Goal: Information Seeking & Learning: Learn about a topic

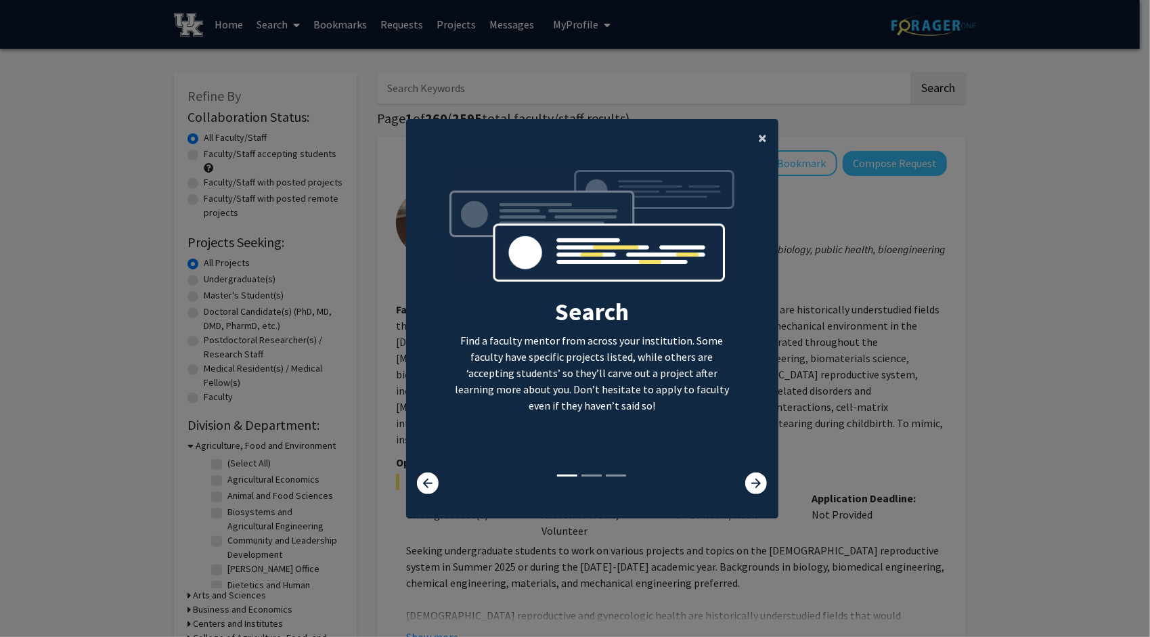
click at [759, 132] on span "×" at bounding box center [763, 137] width 9 height 21
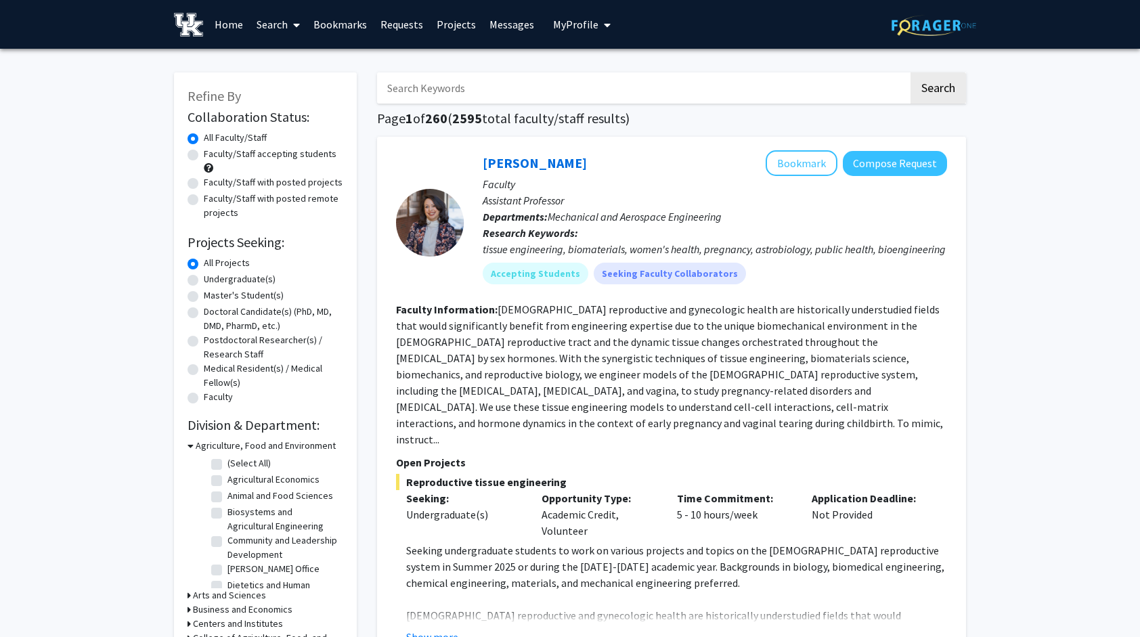
click at [599, 28] on span "My profile dropdown to access profile and logout" at bounding box center [605, 24] width 12 height 47
click at [454, 142] on div "[PERSON_NAME] Bookmark Compose Request Faculty Assistant Professor Departments:…" at bounding box center [671, 498] width 589 height 723
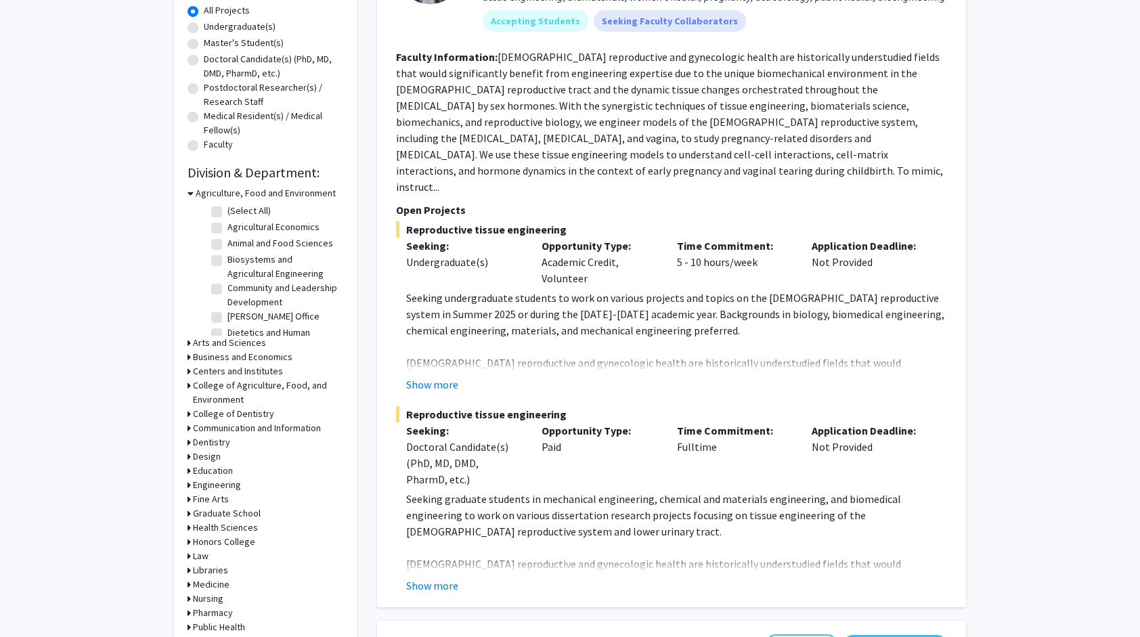
scroll to position [283, 0]
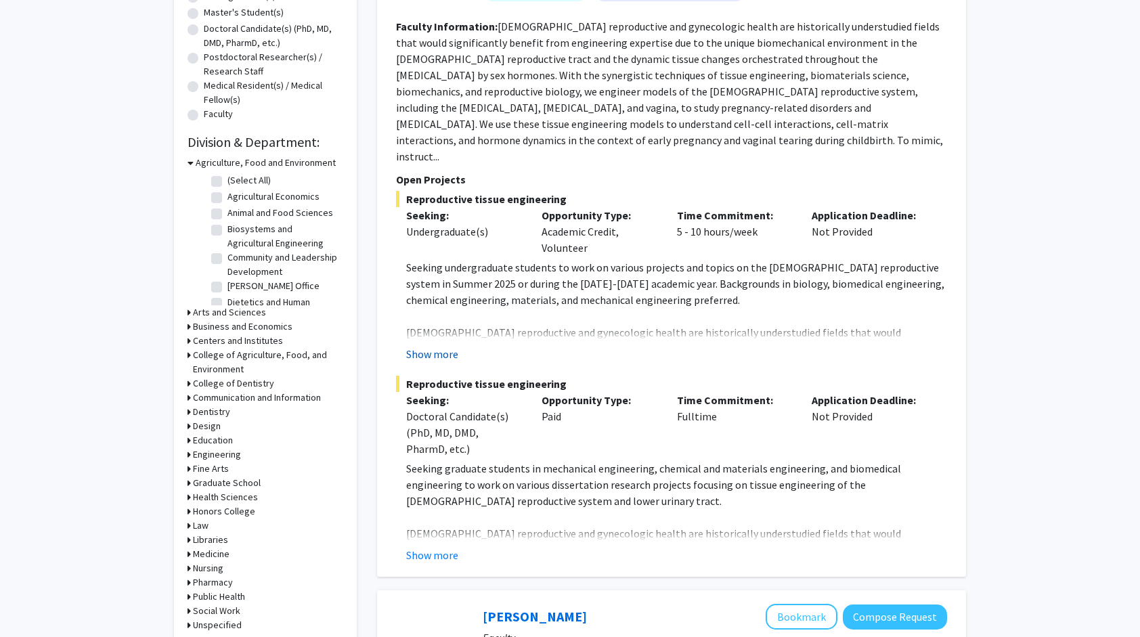
click at [439, 346] on button "Show more" at bounding box center [432, 354] width 52 height 16
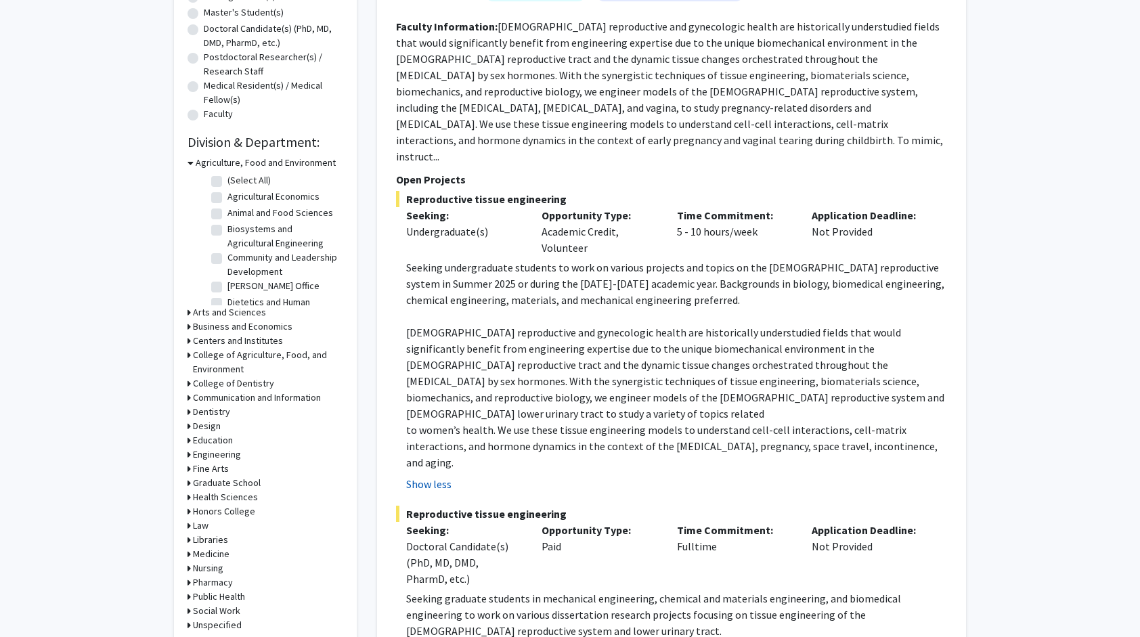
scroll to position [0, 0]
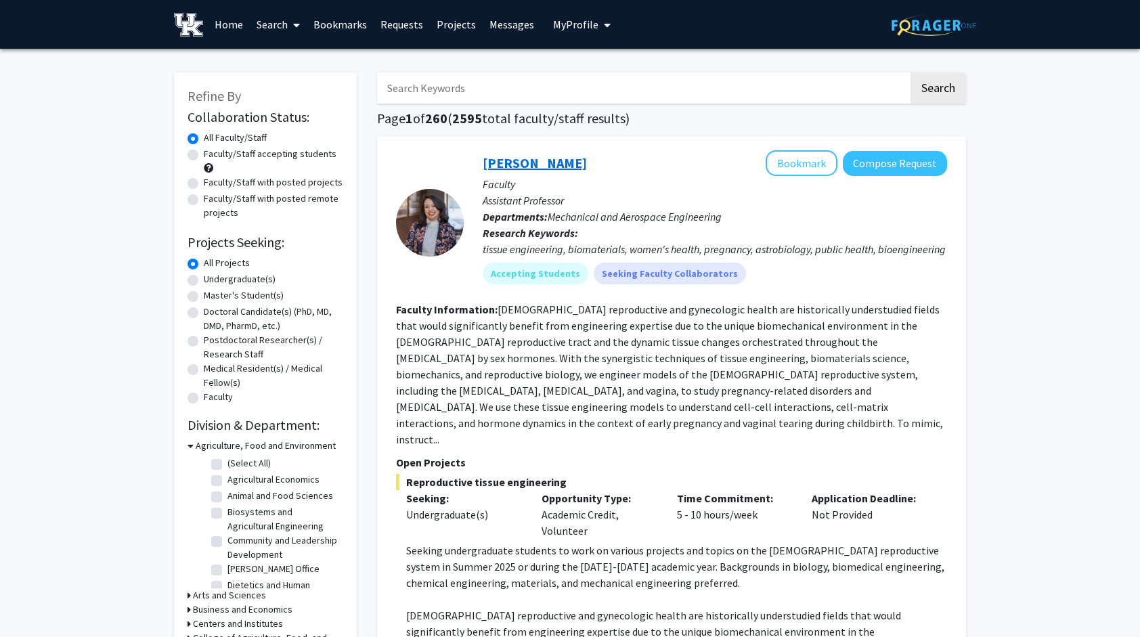
click at [515, 160] on link "[PERSON_NAME]" at bounding box center [535, 162] width 104 height 17
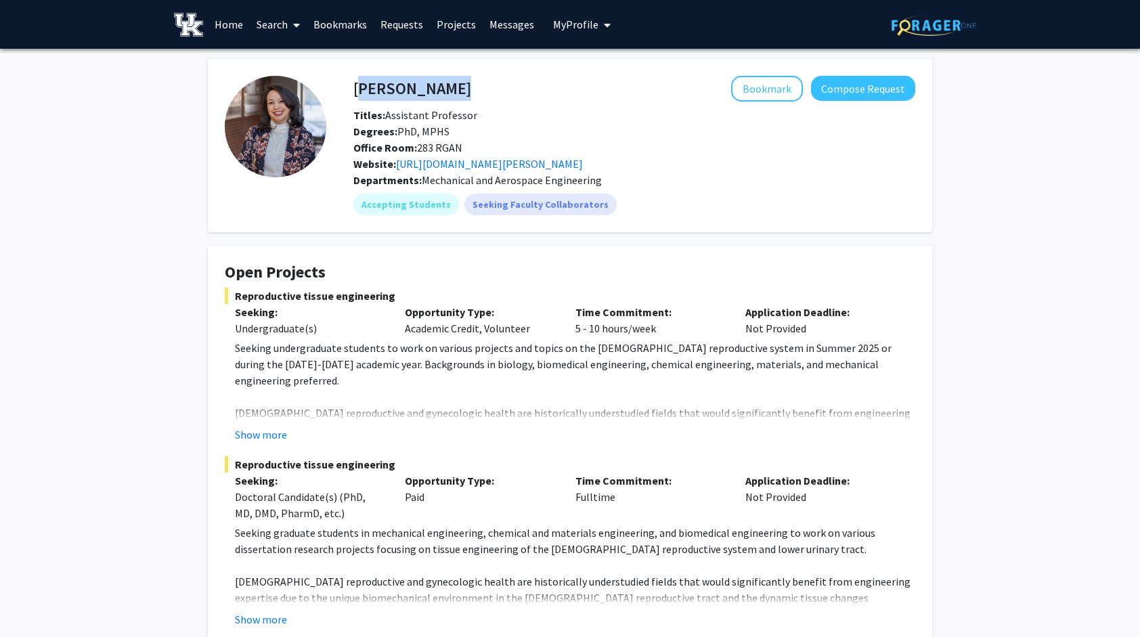
drag, startPoint x: 495, startPoint y: 83, endPoint x: 351, endPoint y: 84, distance: 144.2
click at [351, 84] on div "[PERSON_NAME] Bookmark Compose Request" at bounding box center [634, 89] width 582 height 26
drag, startPoint x: 355, startPoint y: 85, endPoint x: 488, endPoint y: 78, distance: 133.6
click at [471, 78] on h4 "[PERSON_NAME]" at bounding box center [412, 88] width 118 height 25
copy h4 "[PERSON_NAME]"
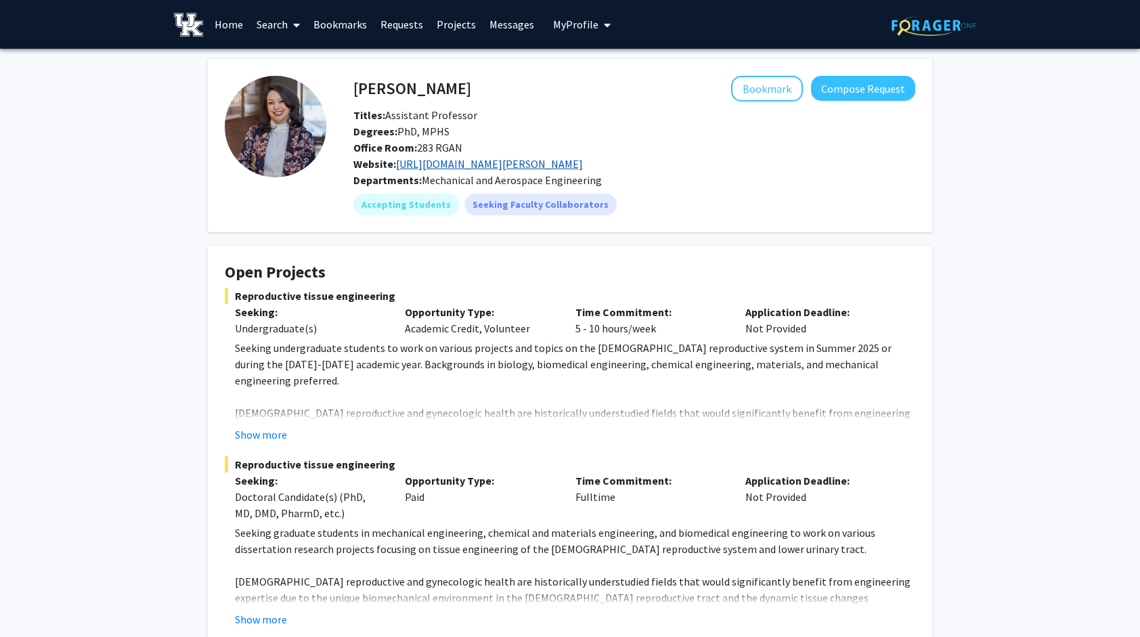
click at [515, 162] on link "[URL][DOMAIN_NAME][PERSON_NAME]" at bounding box center [489, 164] width 187 height 14
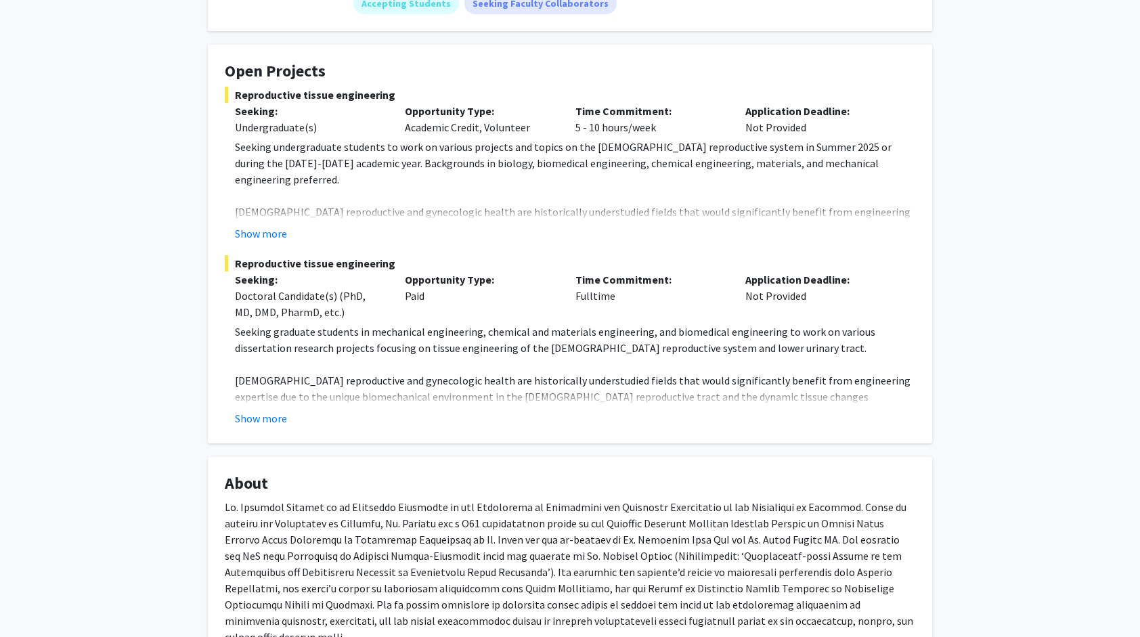
scroll to position [202, 0]
click at [267, 234] on button "Show more" at bounding box center [261, 233] width 52 height 16
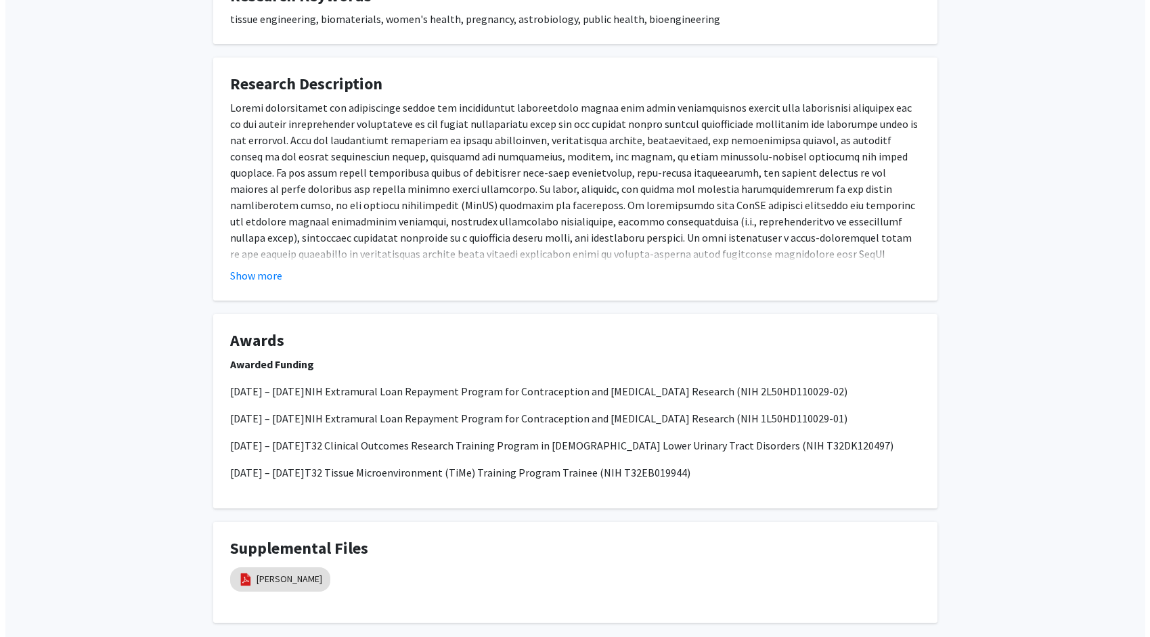
scroll to position [1037, 0]
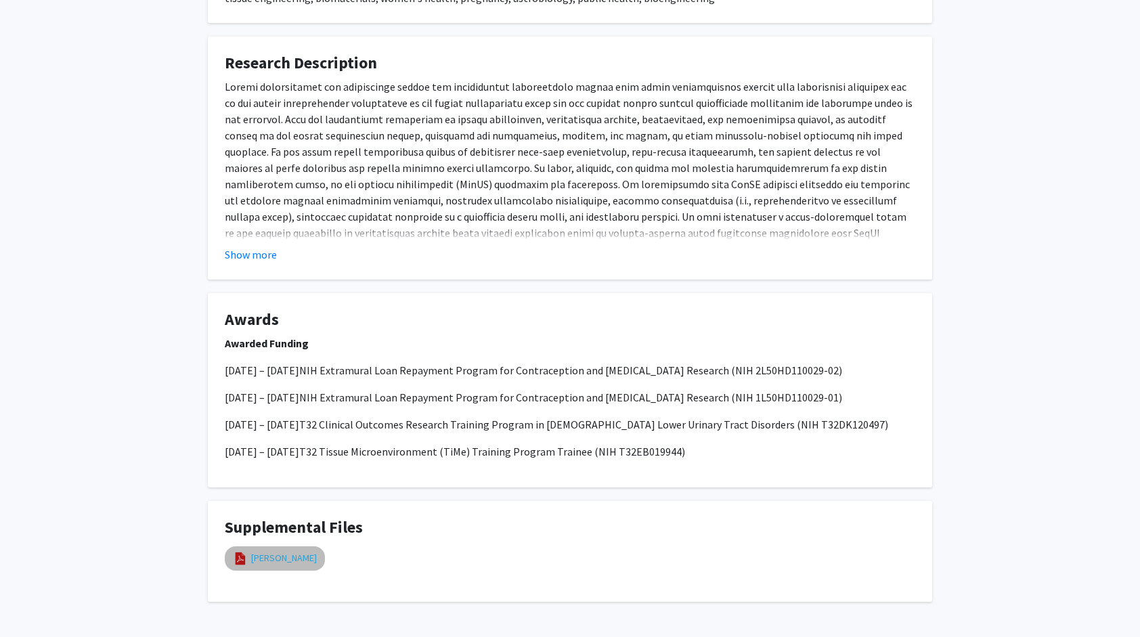
click at [288, 551] on link "[PERSON_NAME]" at bounding box center [284, 558] width 66 height 14
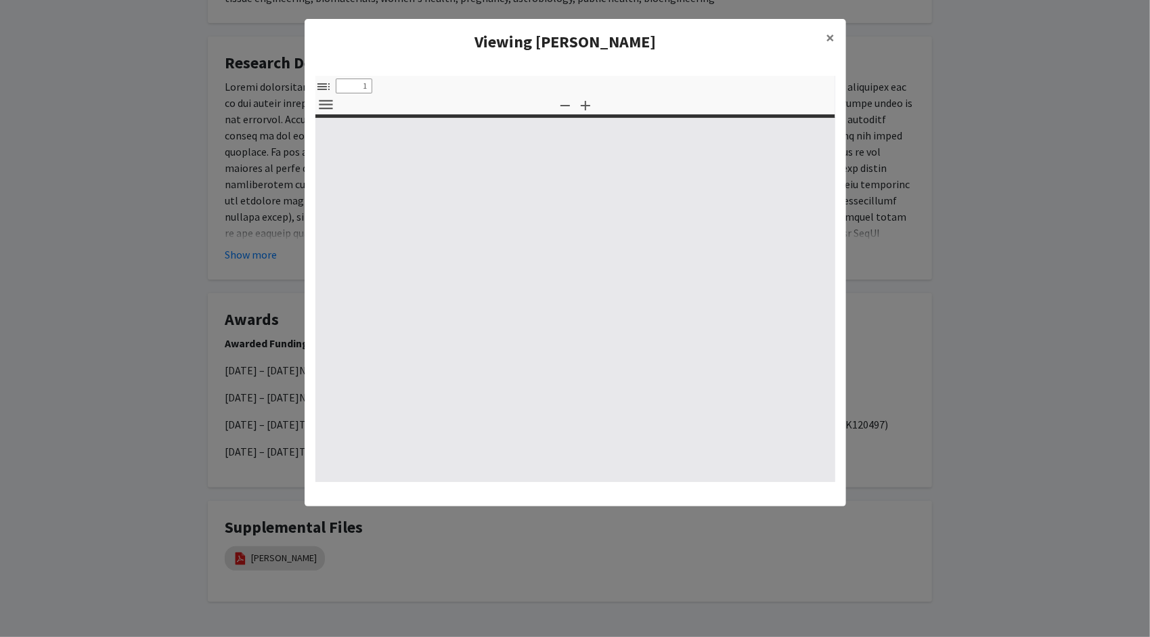
select select "custom"
type input "0"
select select "custom"
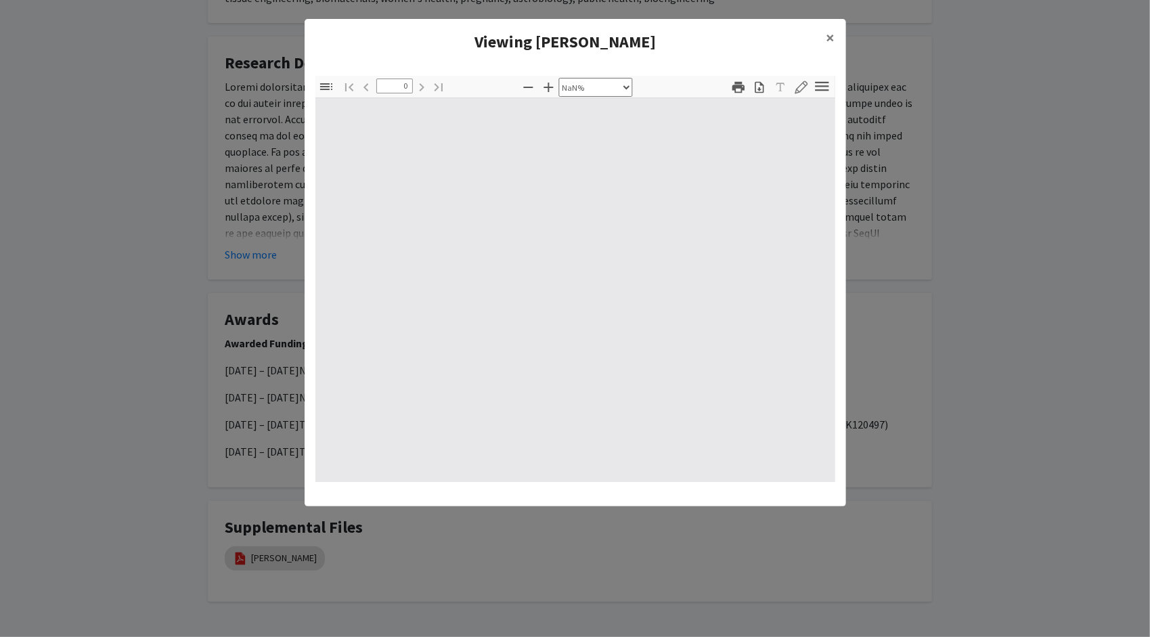
type input "1"
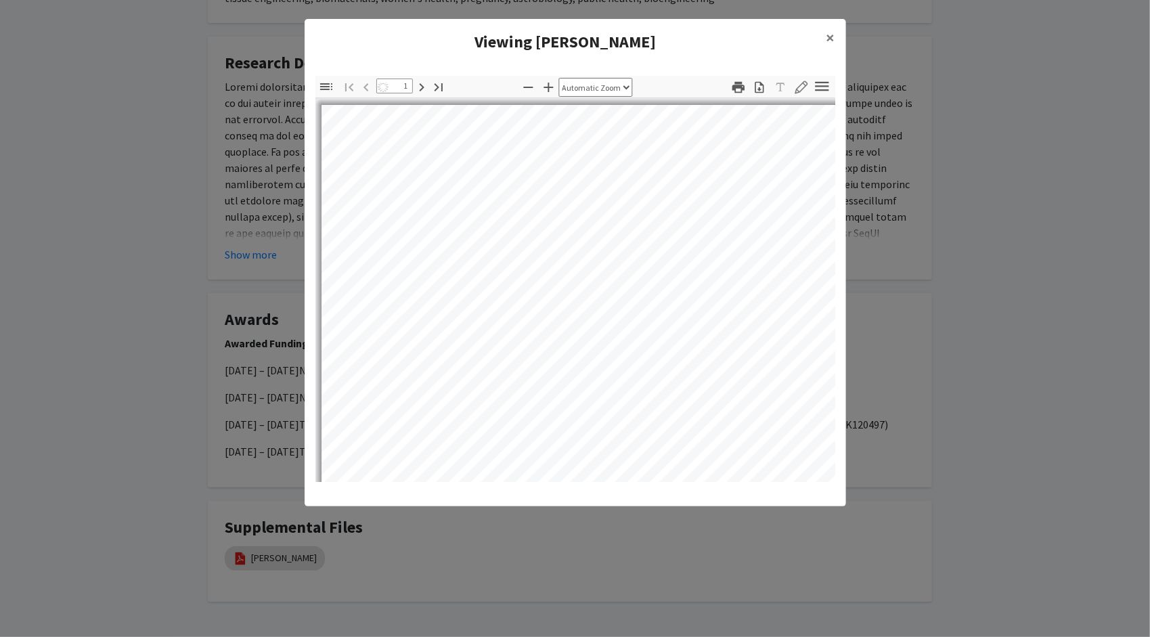
select select "auto"
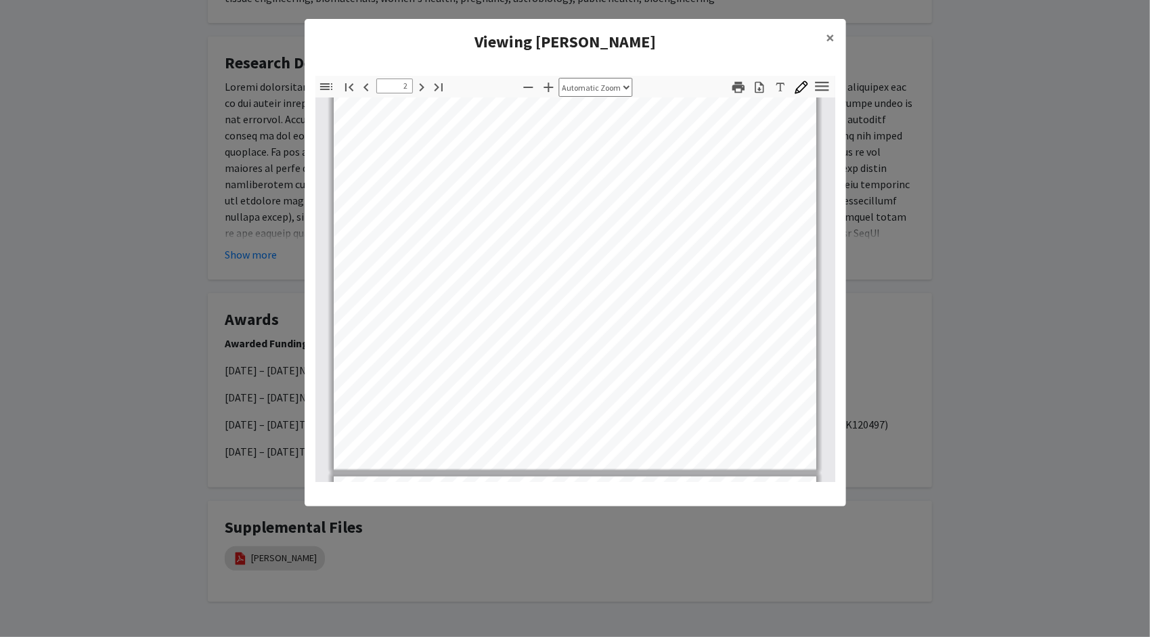
scroll to position [891, 0]
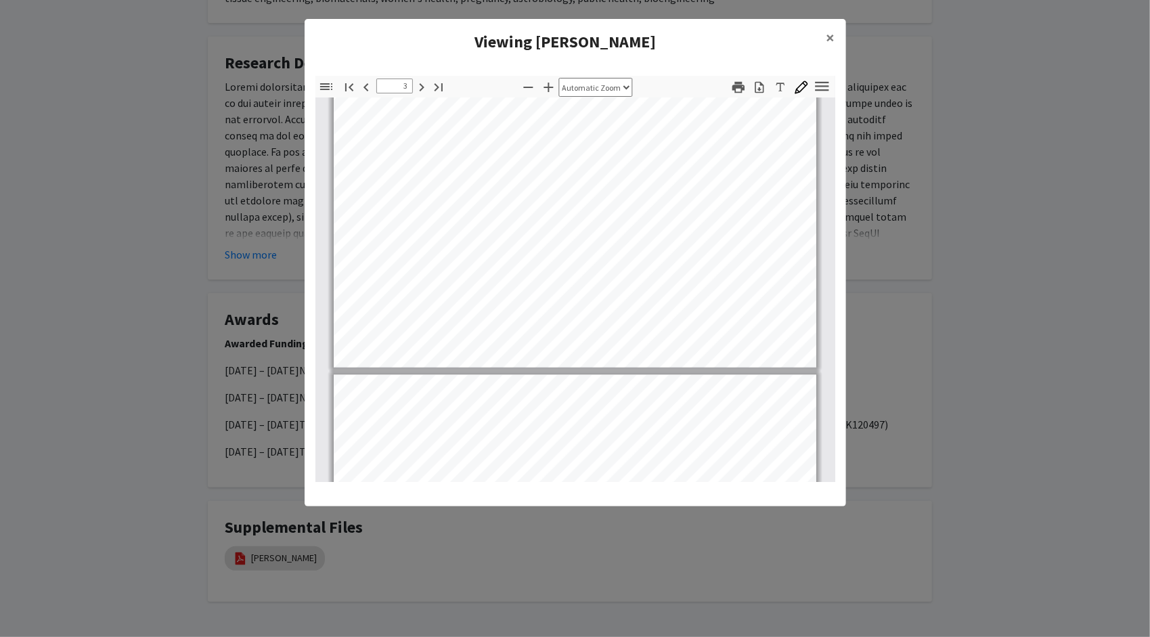
type input "4"
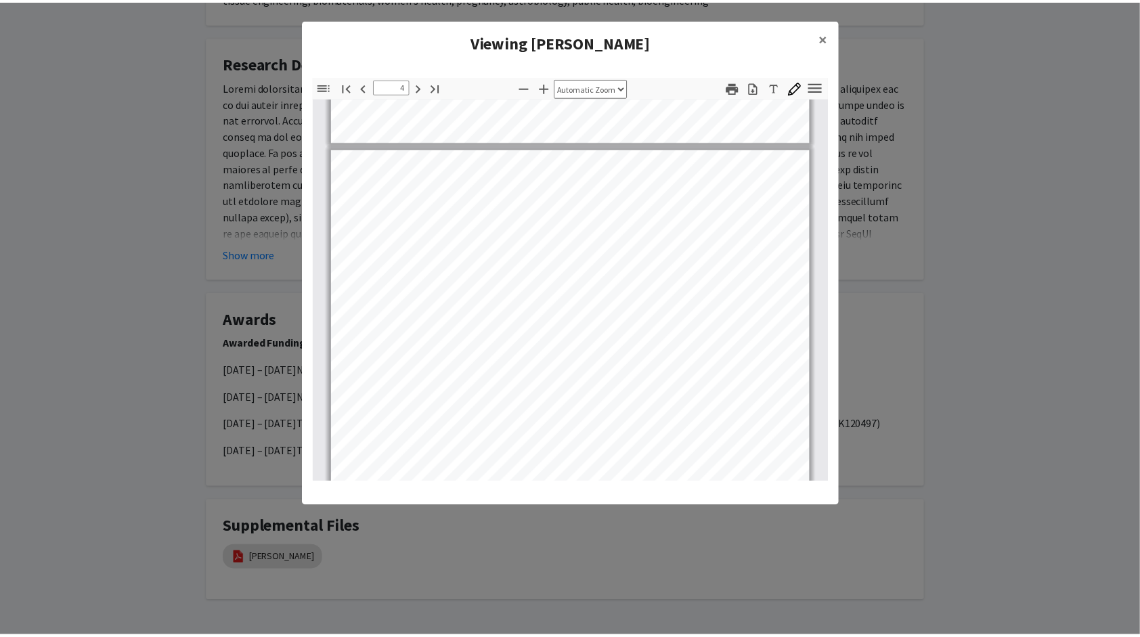
scroll to position [1858, 0]
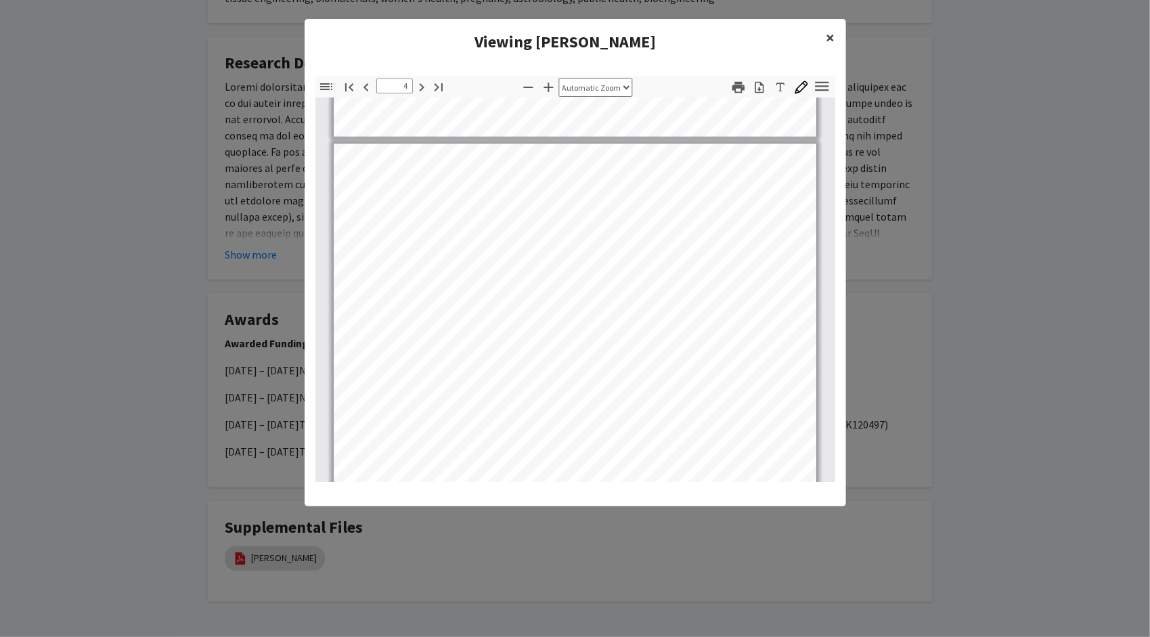
click at [833, 37] on span "×" at bounding box center [831, 37] width 9 height 21
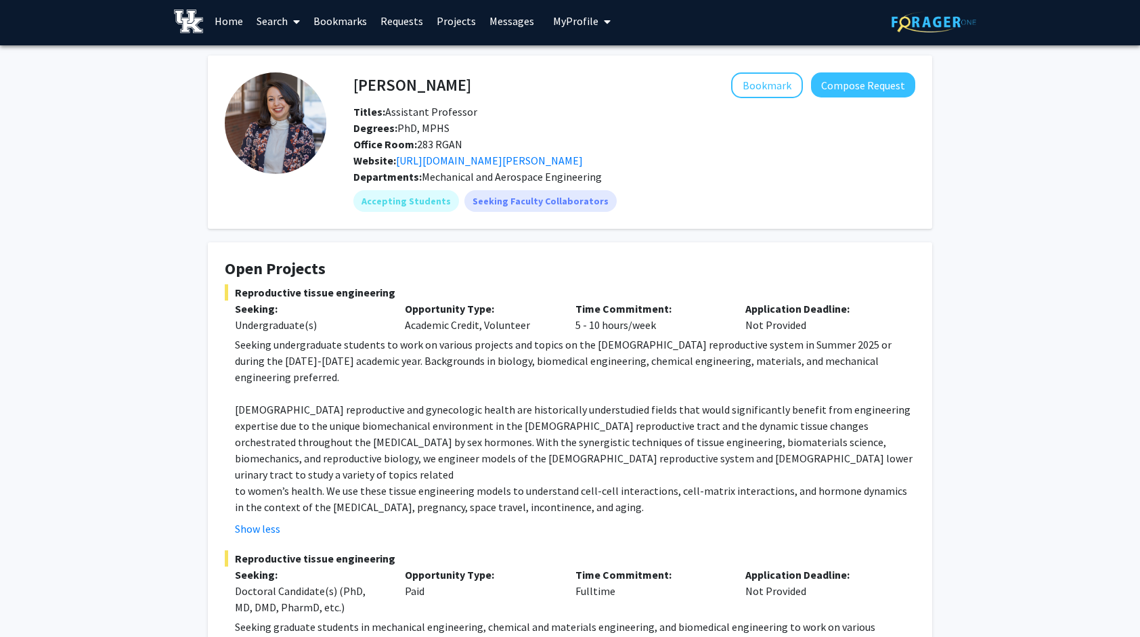
scroll to position [0, 0]
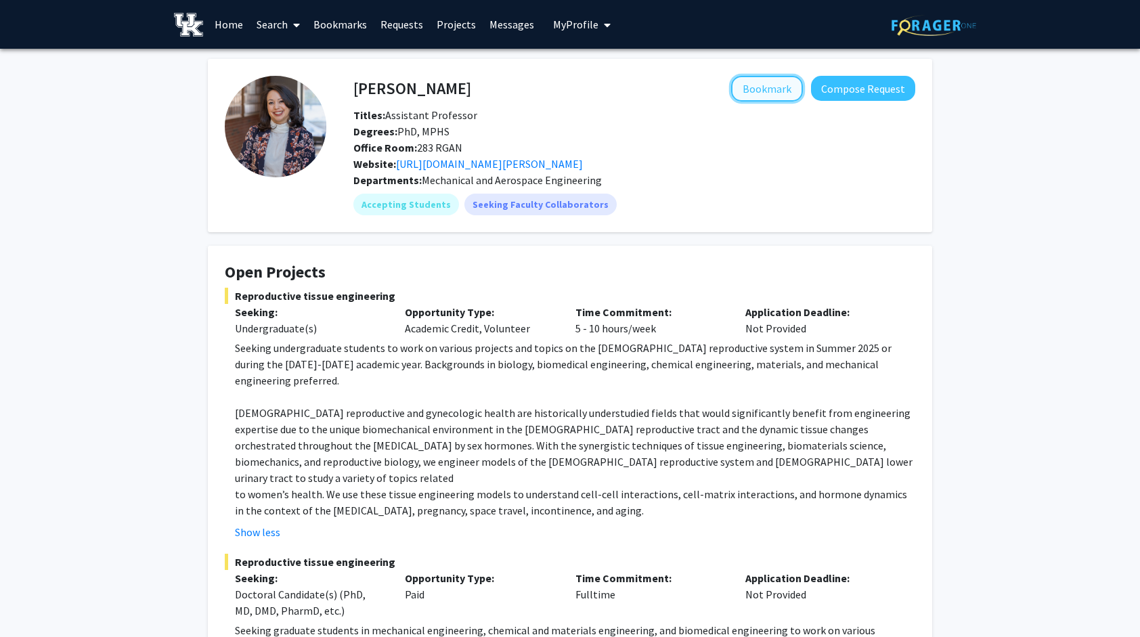
click at [763, 90] on button "Bookmark" at bounding box center [767, 89] width 72 height 26
click at [291, 22] on span at bounding box center [294, 24] width 12 height 47
click at [232, 26] on link "Home" at bounding box center [229, 24] width 42 height 47
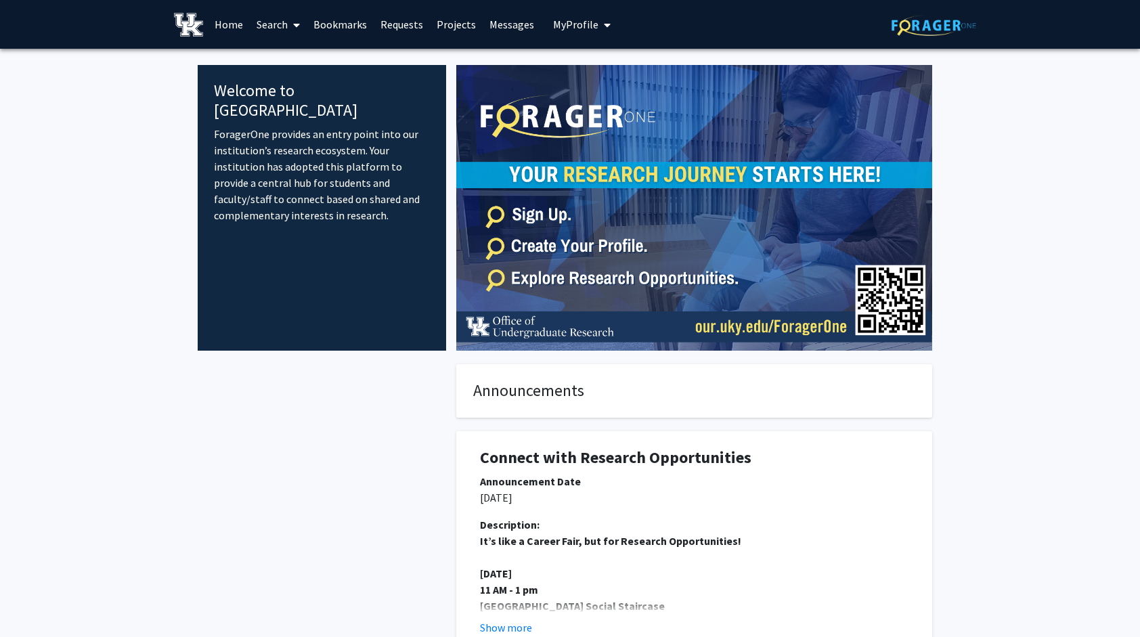
click at [448, 22] on link "Projects" at bounding box center [456, 24] width 53 height 47
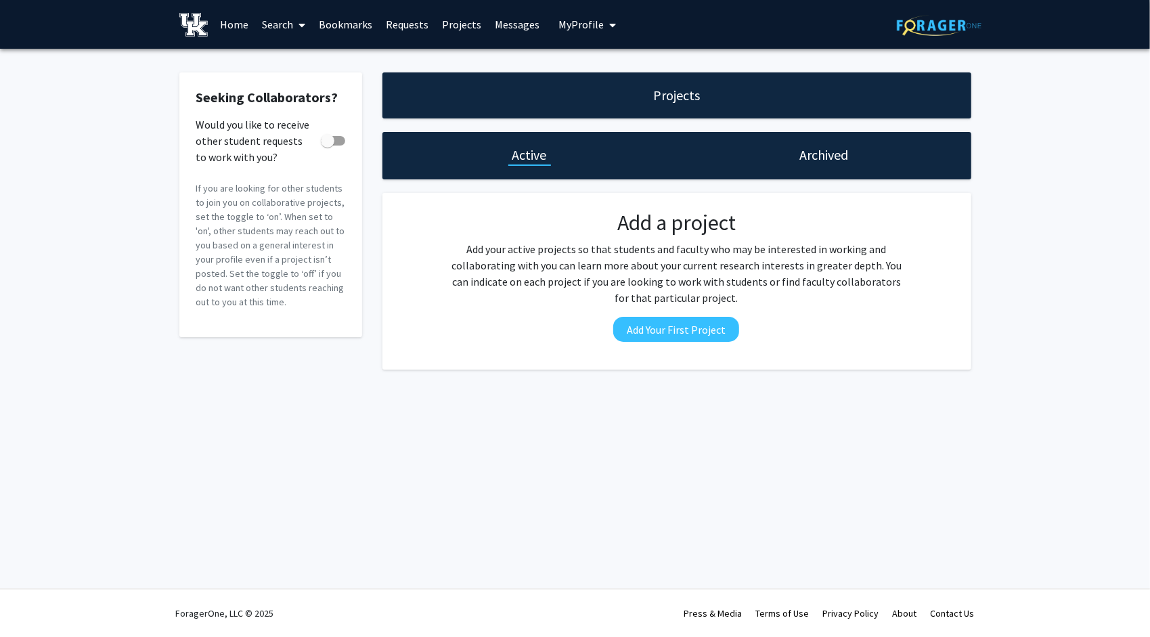
click at [420, 24] on link "Requests" at bounding box center [407, 24] width 56 height 47
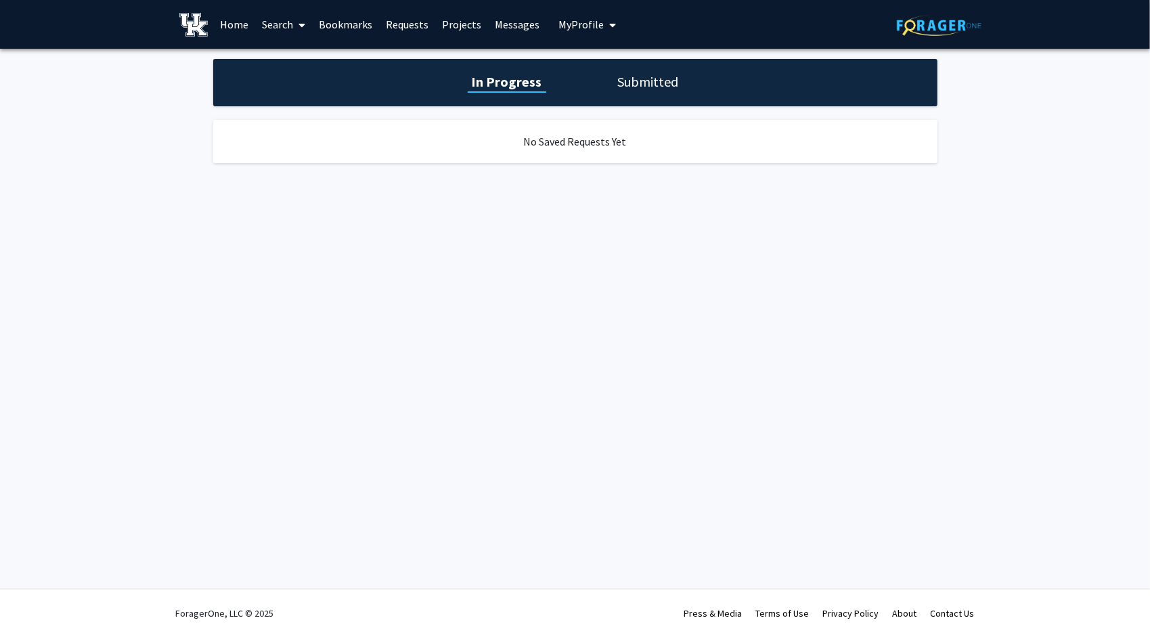
click at [359, 24] on link "Bookmarks" at bounding box center [345, 24] width 67 height 47
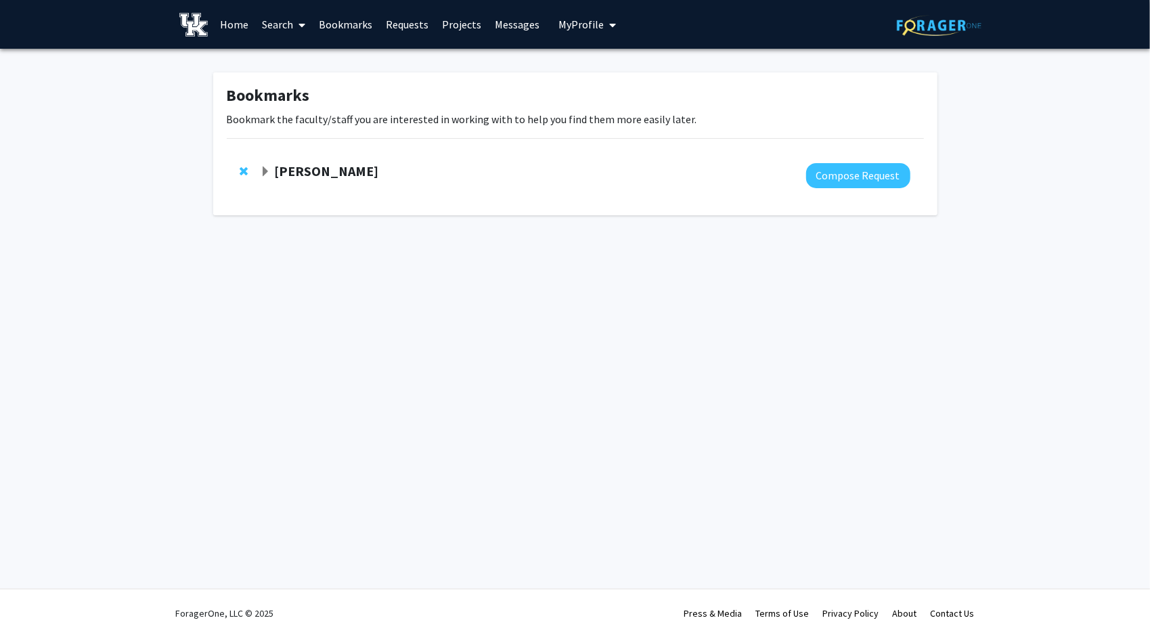
click at [298, 24] on span at bounding box center [299, 24] width 12 height 47
click at [305, 64] on span "Faculty/Staff" at bounding box center [305, 62] width 100 height 27
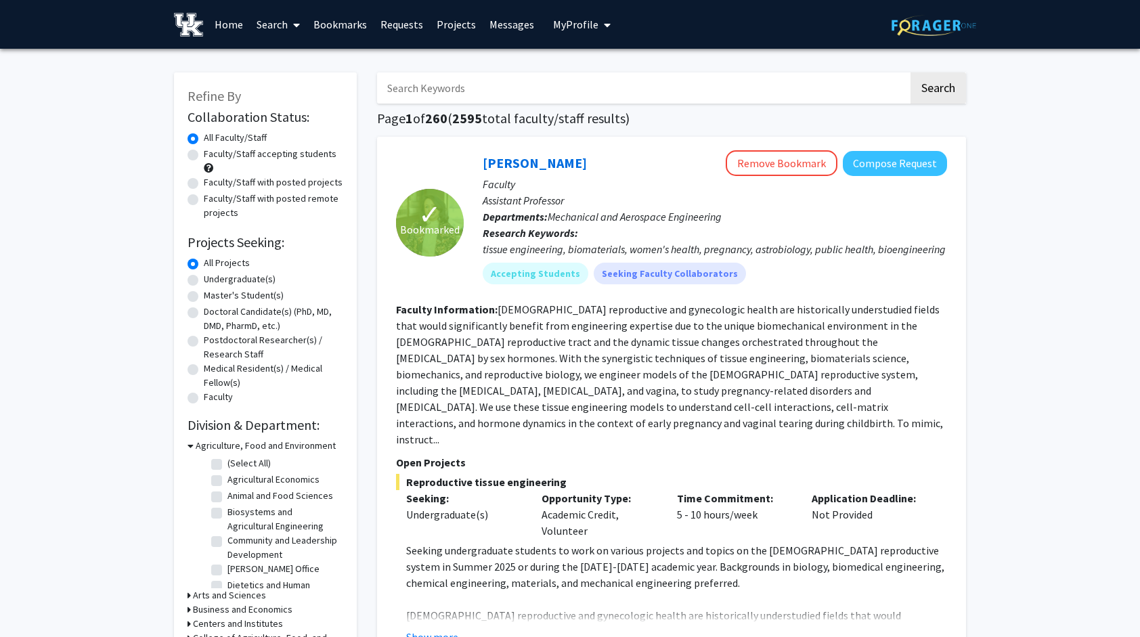
click at [204, 282] on label "Undergraduate(s)" at bounding box center [240, 279] width 72 height 14
click at [204, 281] on input "Undergraduate(s)" at bounding box center [208, 276] width 9 height 9
radio input "true"
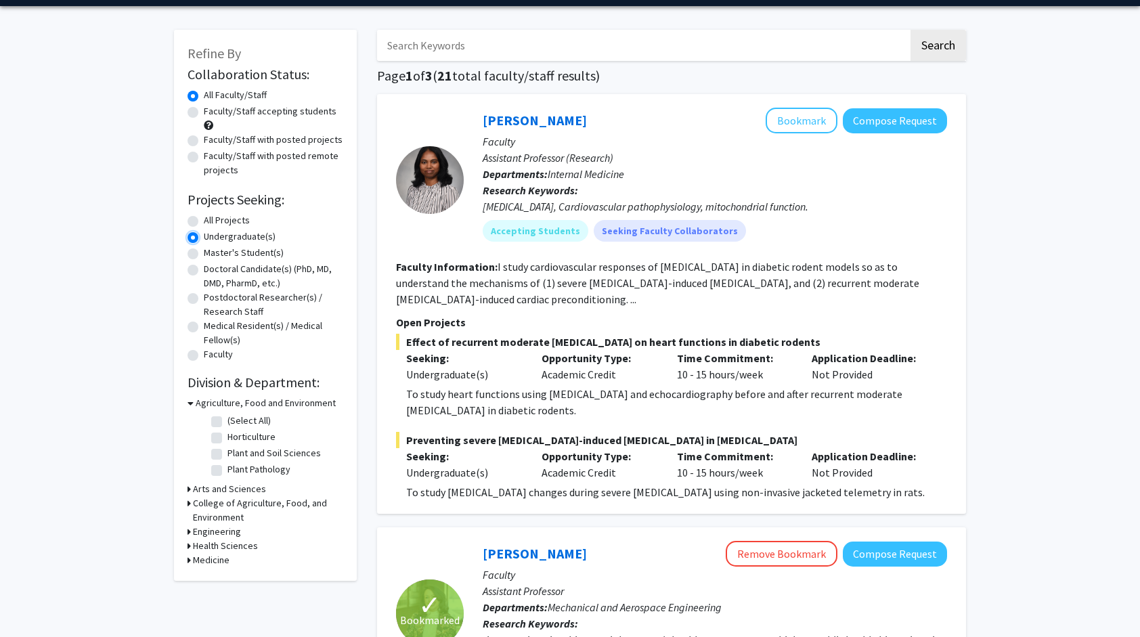
scroll to position [43, 0]
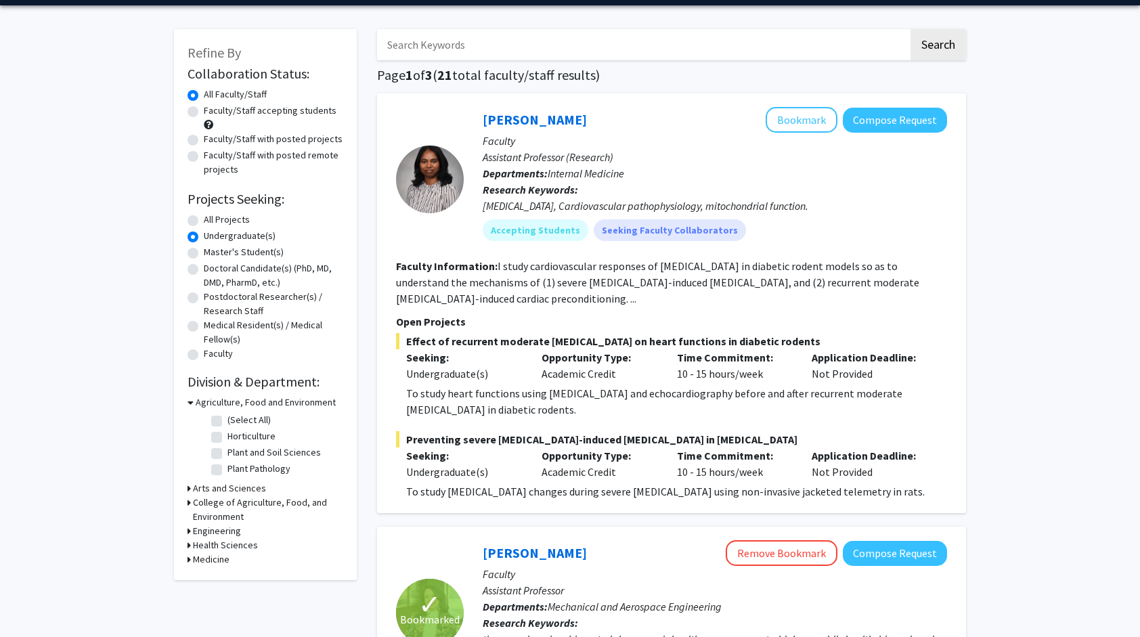
click at [204, 531] on h3 "Engineering" at bounding box center [217, 531] width 48 height 14
click at [222, 582] on fg-checkbox "Mechanical and Aerospace Engineering Mechanical and Aerospace Engineering" at bounding box center [275, 588] width 129 height 28
click at [228, 567] on label "Biomedical Engineering" at bounding box center [275, 565] width 95 height 14
click at [228, 567] on input "Biomedical Engineering" at bounding box center [232, 562] width 9 height 9
checkbox input "true"
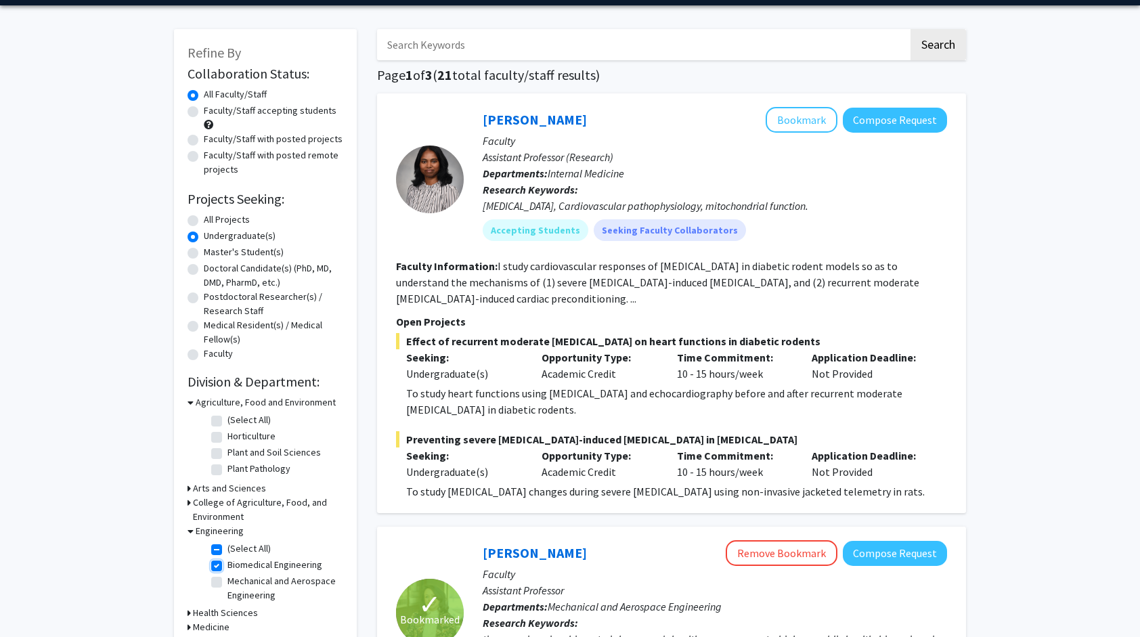
checkbox input "true"
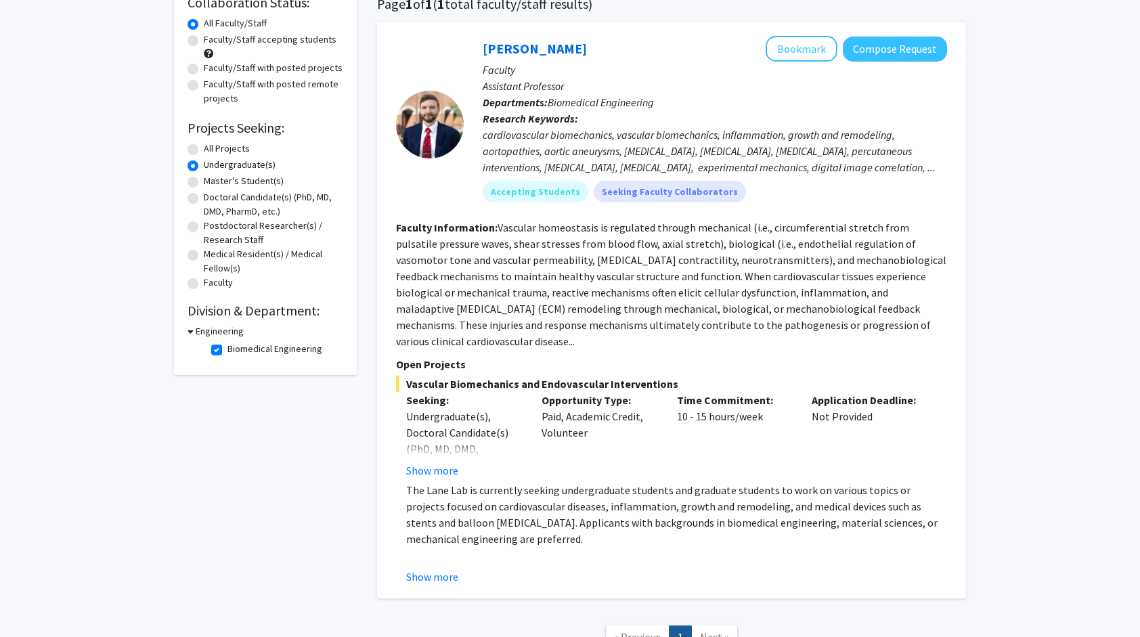
scroll to position [209, 0]
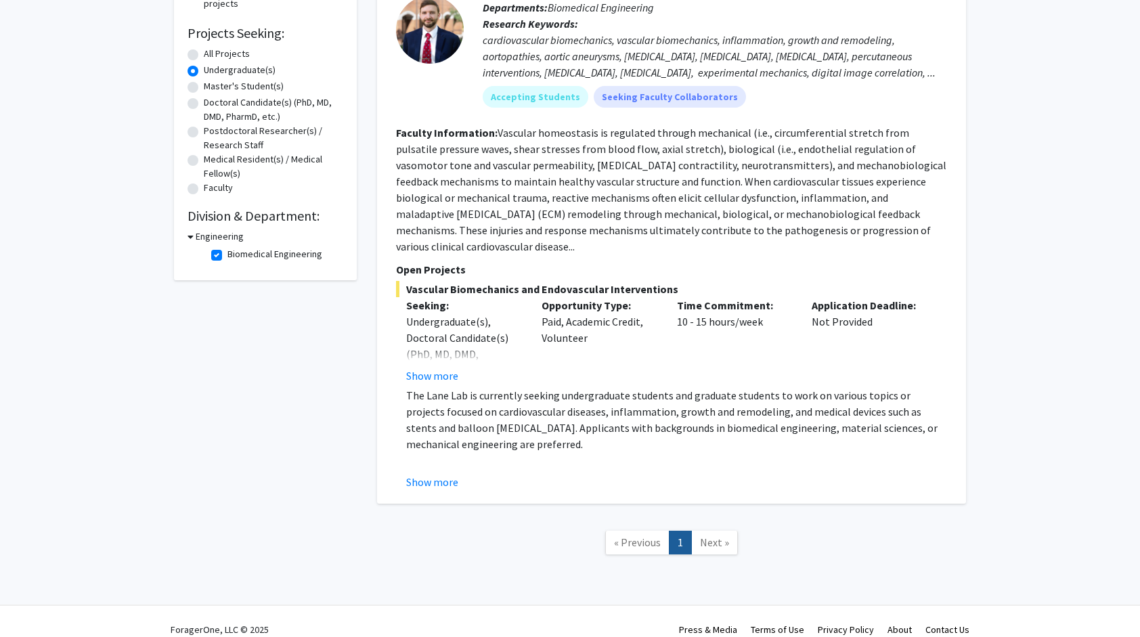
click at [711, 536] on span "Next »" at bounding box center [714, 543] width 29 height 14
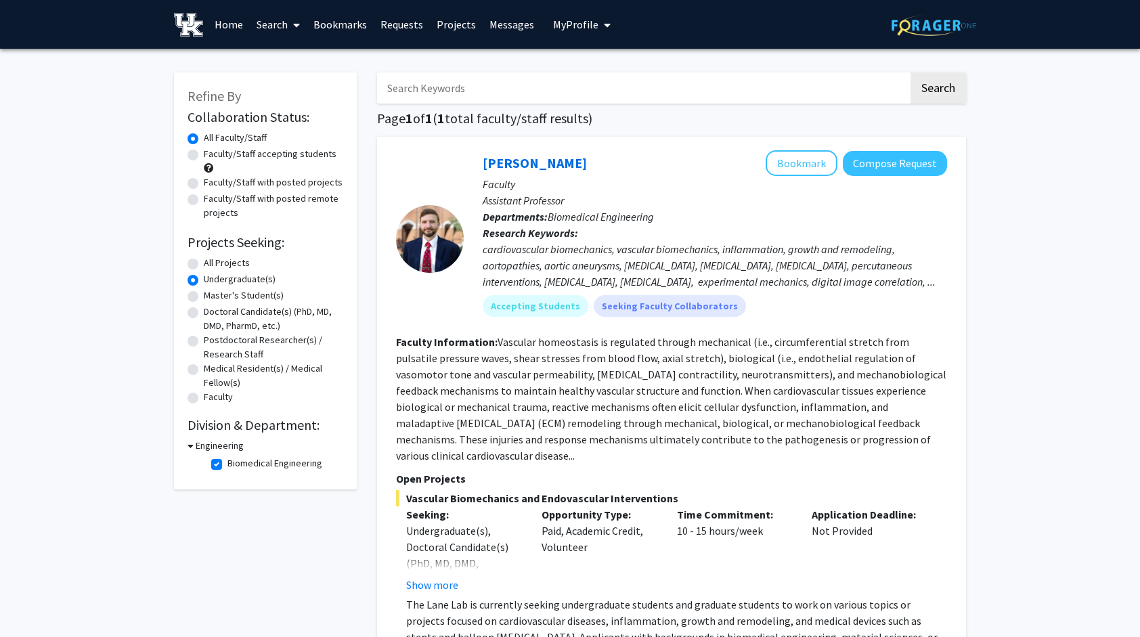
click at [204, 265] on label "All Projects" at bounding box center [227, 263] width 46 height 14
click at [204, 265] on input "All Projects" at bounding box center [208, 260] width 9 height 9
radio input "true"
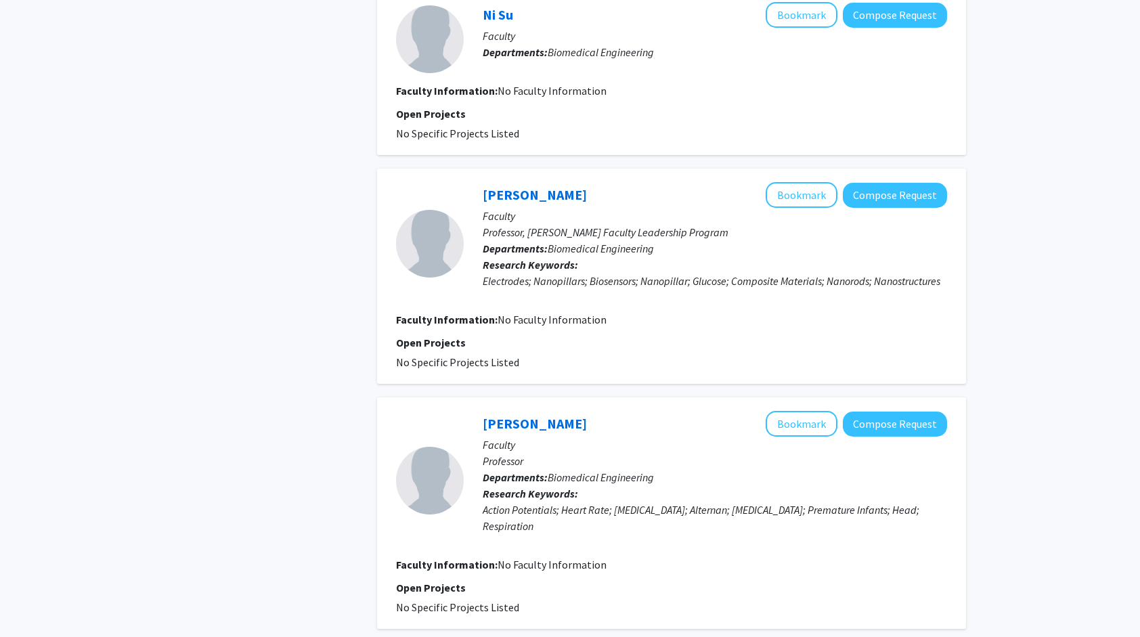
scroll to position [1895, 0]
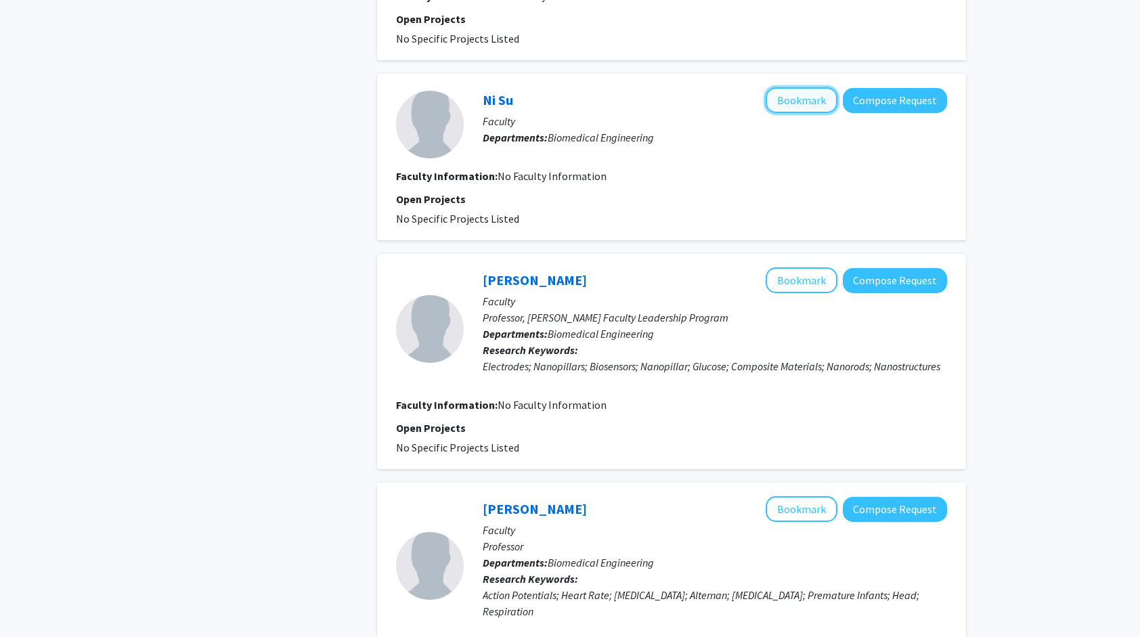
click at [800, 87] on button "Bookmark" at bounding box center [802, 100] width 72 height 26
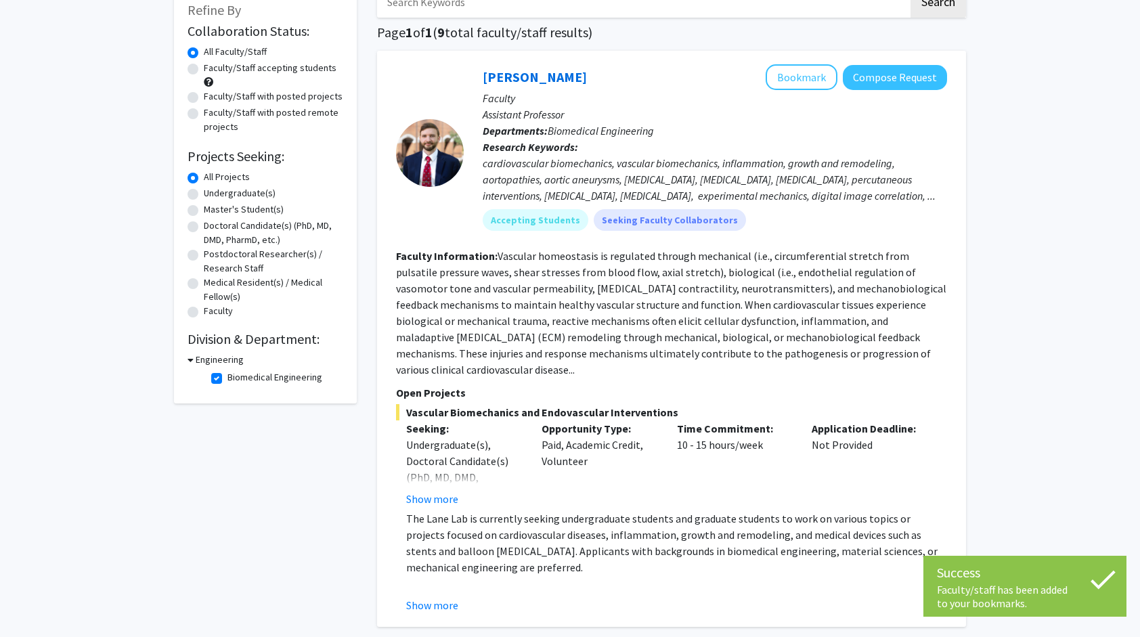
scroll to position [0, 0]
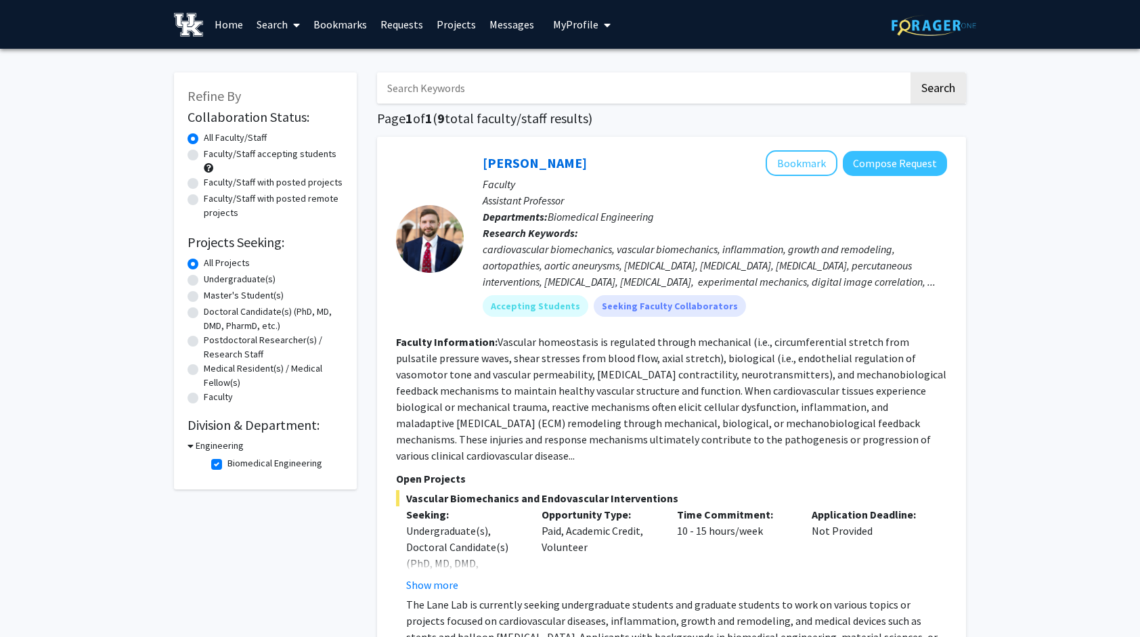
click at [228, 464] on label "Biomedical Engineering" at bounding box center [275, 463] width 95 height 14
click at [228, 464] on input "Biomedical Engineering" at bounding box center [232, 460] width 9 height 9
checkbox input "false"
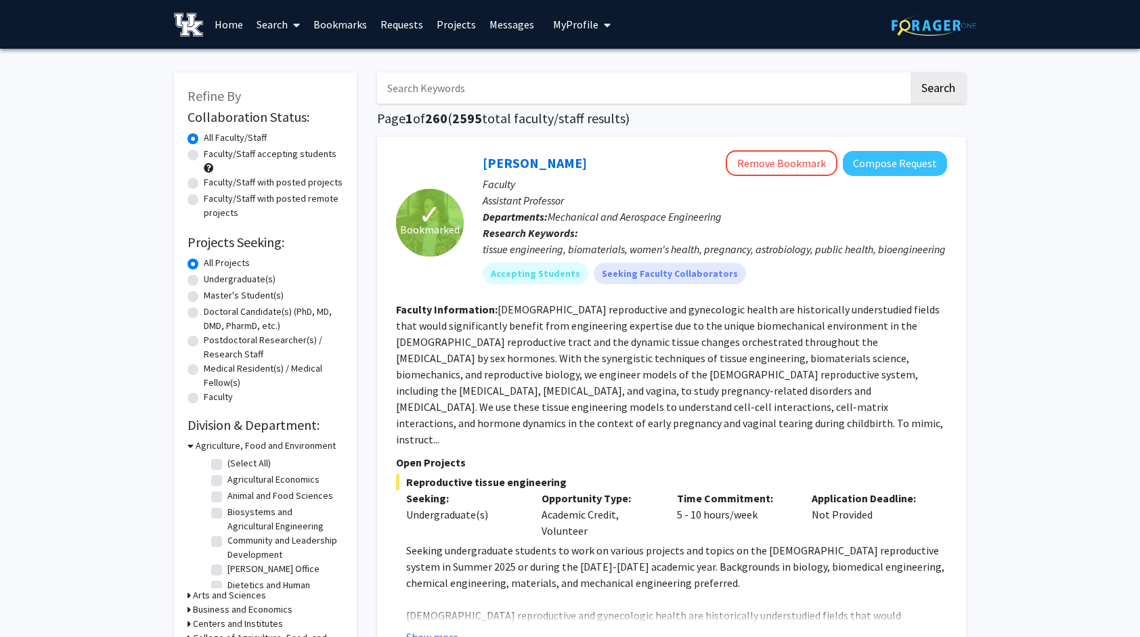
click at [200, 281] on div "Undergraduate(s)" at bounding box center [266, 280] width 156 height 16
click at [204, 277] on label "Undergraduate(s)" at bounding box center [240, 279] width 72 height 14
click at [204, 277] on input "Undergraduate(s)" at bounding box center [208, 276] width 9 height 9
radio input "true"
